Goal: Task Accomplishment & Management: Manage account settings

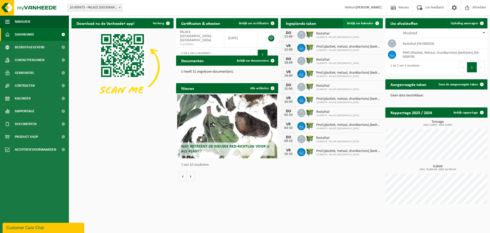
click at [353, 22] on span "Bekijk uw kalender" at bounding box center [360, 23] width 26 height 3
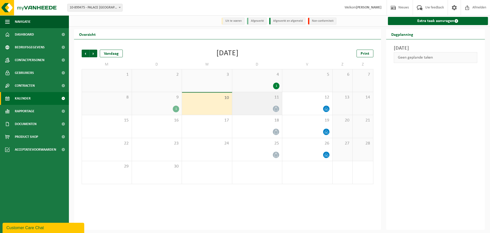
click at [274, 106] on div at bounding box center [276, 108] width 7 height 7
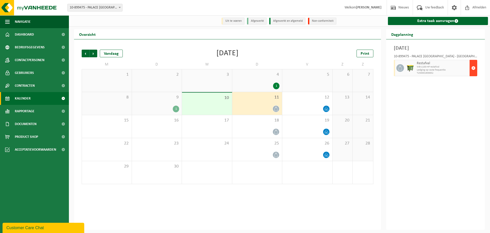
click at [473, 69] on span "button" at bounding box center [474, 68] width 4 height 10
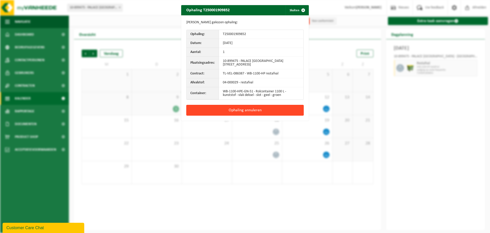
click at [263, 111] on button "Ophaling annuleren" at bounding box center [244, 110] width 117 height 11
